Goal: Task Accomplishment & Management: Use online tool/utility

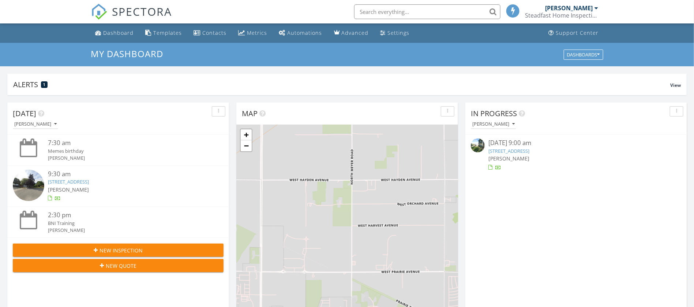
scroll to position [4, 4]
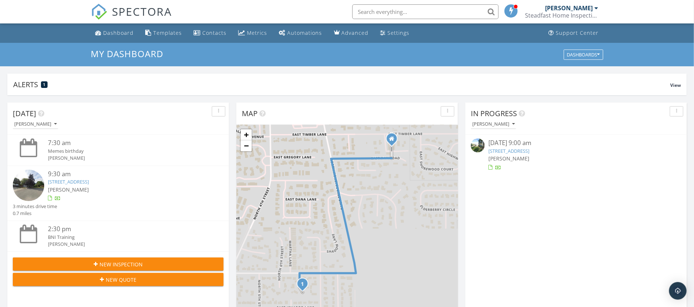
click at [573, 18] on div "Steadfast Home Inspection INW" at bounding box center [562, 15] width 73 height 7
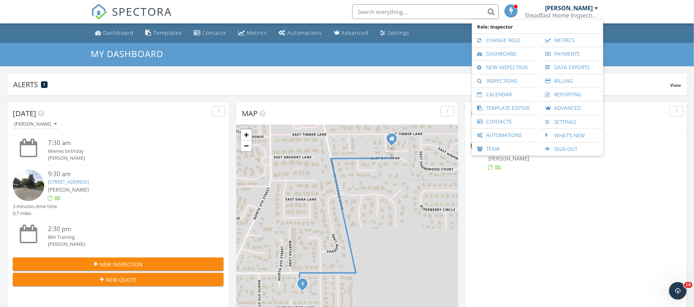
scroll to position [0, 0]
click at [651, 41] on ul "Dashboard Templates Contacts Metrics Automations Advanced Settings Support Cent…" at bounding box center [347, 32] width 694 height 19
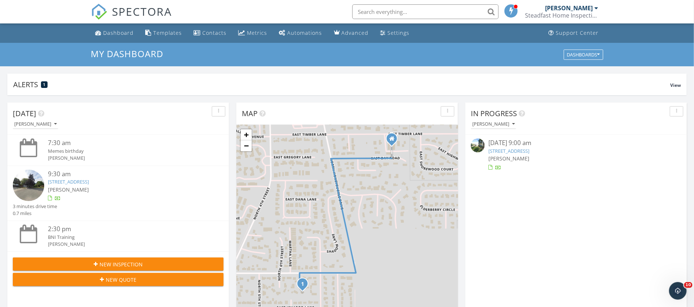
click at [449, 108] on button "button" at bounding box center [448, 111] width 14 height 10
click at [566, 228] on div "In Progress [PERSON_NAME] [DATE] 9:00 am [STREET_ADDRESS] [PERSON_NAME]" at bounding box center [577, 209] width 222 height 212
click at [578, 15] on div "Steadfast Home Inspection INW" at bounding box center [562, 15] width 73 height 7
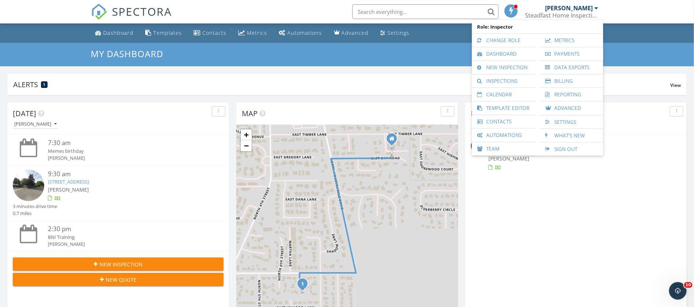
click at [634, 39] on ul "Dashboard Templates Contacts Metrics Automations Advanced Settings Support Cent…" at bounding box center [347, 32] width 694 height 19
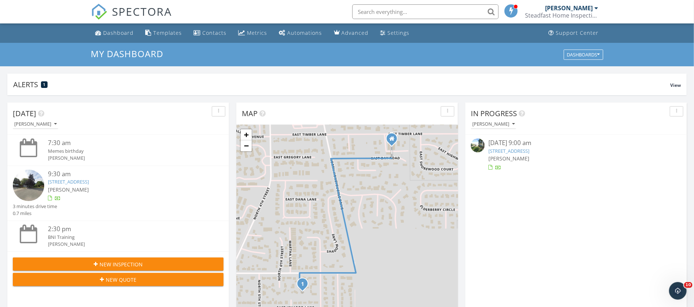
click at [30, 178] on img at bounding box center [28, 185] width 31 height 31
